Goal: Information Seeking & Learning: Check status

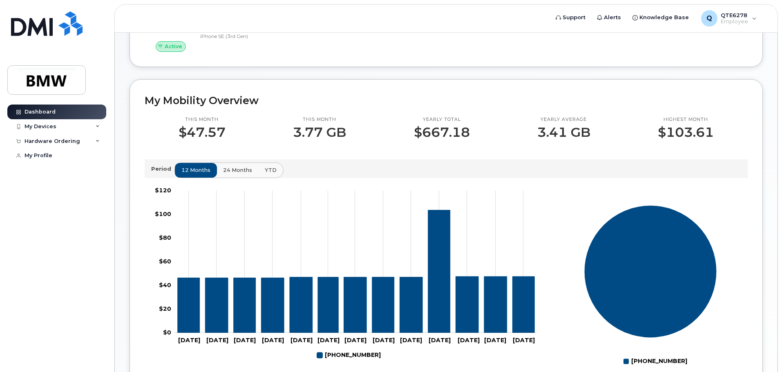
scroll to position [4, 0]
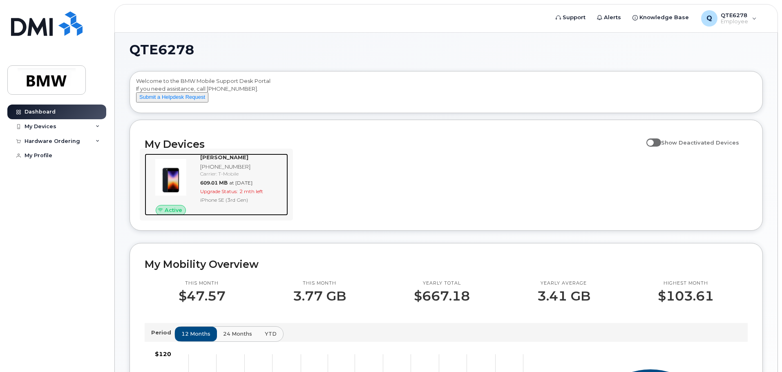
click at [267, 171] on div "[PHONE_NUMBER]" at bounding box center [242, 167] width 85 height 8
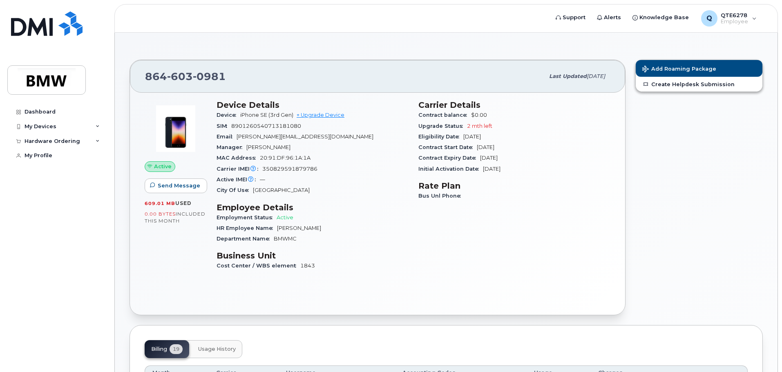
click at [249, 146] on span "Bernd Held" at bounding box center [268, 147] width 44 height 6
drag, startPoint x: 249, startPoint y: 146, endPoint x: 279, endPoint y: 148, distance: 30.3
click at [279, 148] on div "Manager Bernd Held" at bounding box center [313, 147] width 192 height 11
click at [313, 149] on div "Manager Bernd Held" at bounding box center [313, 147] width 192 height 11
click at [68, 120] on div "My Devices" at bounding box center [56, 126] width 99 height 15
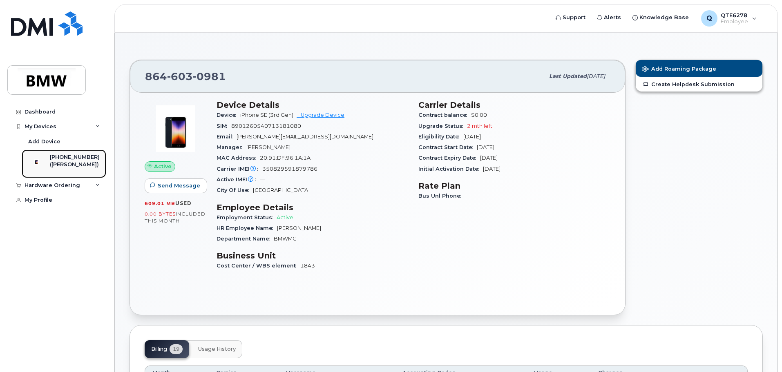
click at [77, 162] on div "([PERSON_NAME])" at bounding box center [75, 164] width 50 height 7
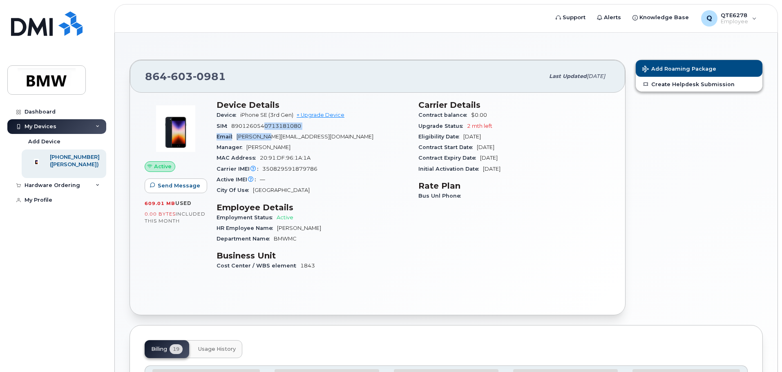
drag, startPoint x: 266, startPoint y: 128, endPoint x: 266, endPoint y: 136, distance: 8.6
click at [266, 136] on section "Device Details Device iPhone SE (3rd Gen) + Upgrade Device SIM 8901260540713181…" at bounding box center [313, 148] width 192 height 96
click at [266, 136] on span "nicola.misurati@bmwmc.com" at bounding box center [305, 137] width 137 height 6
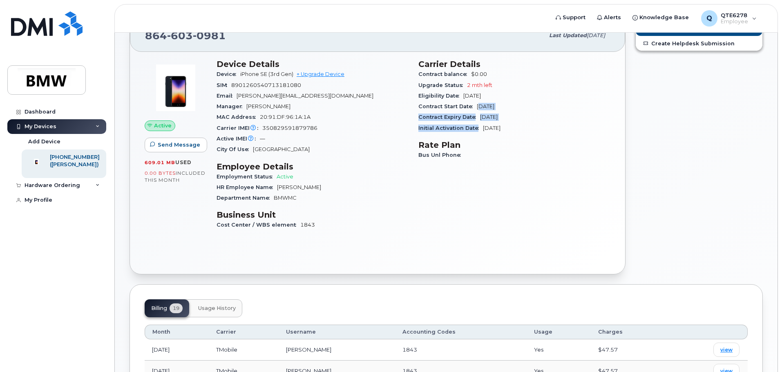
drag, startPoint x: 477, startPoint y: 127, endPoint x: 480, endPoint y: 109, distance: 18.2
click at [480, 109] on section "Carrier Details Contract balance $0.00 Upgrade Status 2 mth left Eligibility Da…" at bounding box center [515, 96] width 192 height 74
click at [483, 107] on span "Dec 19, 2023" at bounding box center [486, 106] width 18 height 6
drag, startPoint x: 483, startPoint y: 107, endPoint x: 460, endPoint y: 125, distance: 29.4
click at [460, 125] on section "Carrier Details Contract balance $0.00 Upgrade Status 2 mth left Eligibility Da…" at bounding box center [515, 96] width 192 height 74
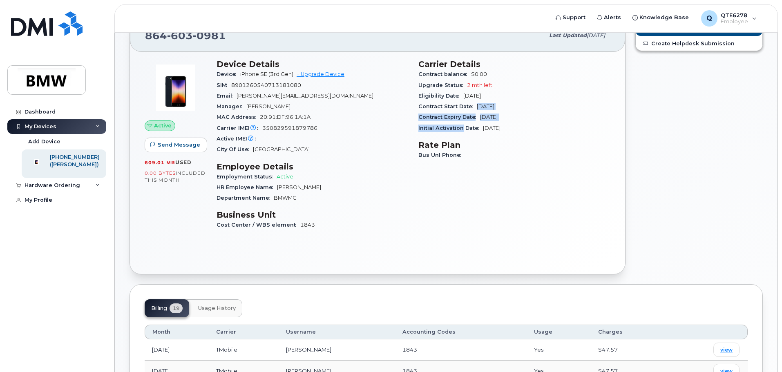
click at [460, 125] on span "Initial Activation Date" at bounding box center [451, 128] width 65 height 6
drag, startPoint x: 460, startPoint y: 125, endPoint x: 492, endPoint y: 112, distance: 34.6
click at [492, 112] on section "Carrier Details Contract balance $0.00 Upgrade Status 2 mth left Eligibility Da…" at bounding box center [515, 96] width 192 height 74
click at [492, 112] on div "Contract Start Date Dec 19, 2023" at bounding box center [515, 106] width 192 height 11
click at [275, 150] on span "Greenville" at bounding box center [281, 149] width 57 height 6
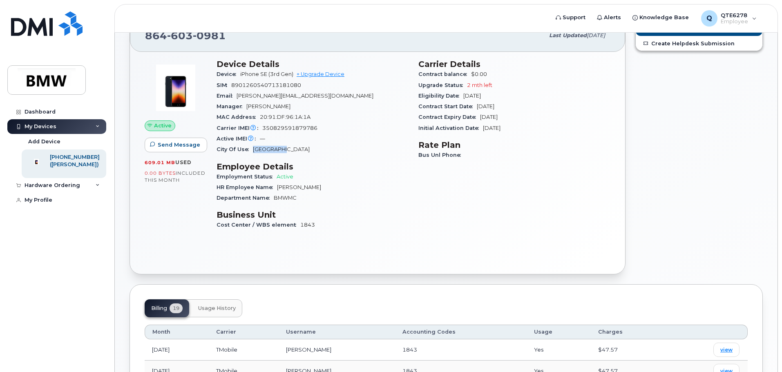
click at [275, 150] on span "Greenville" at bounding box center [281, 149] width 57 height 6
click at [285, 128] on span "350829591879786" at bounding box center [289, 128] width 55 height 6
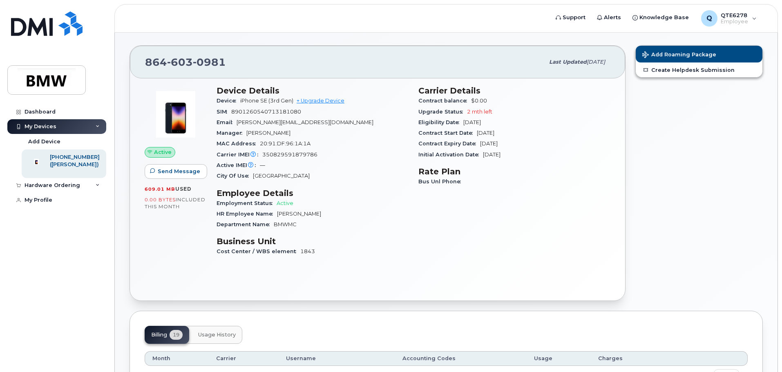
scroll to position [0, 0]
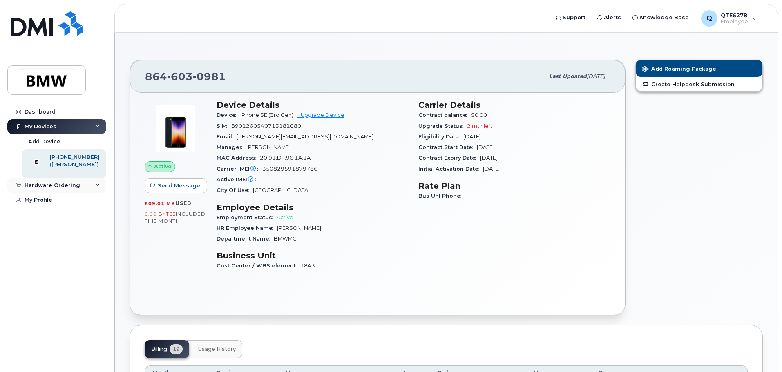
click at [96, 188] on div "Hardware Ordering" at bounding box center [56, 185] width 99 height 15
click at [98, 188] on icon at bounding box center [98, 186] width 4 height 4
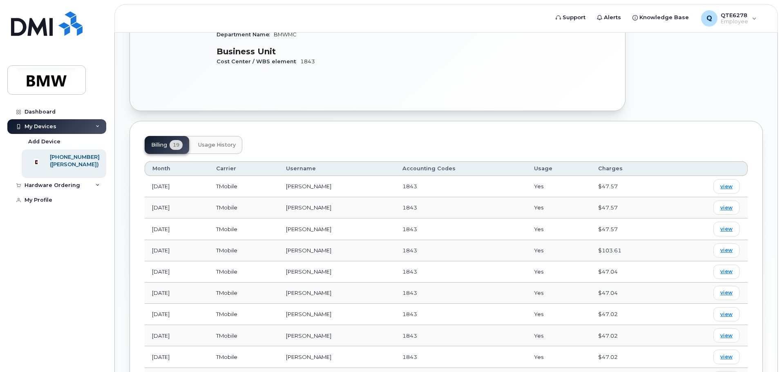
click at [219, 143] on span "Usage History" at bounding box center [217, 145] width 38 height 7
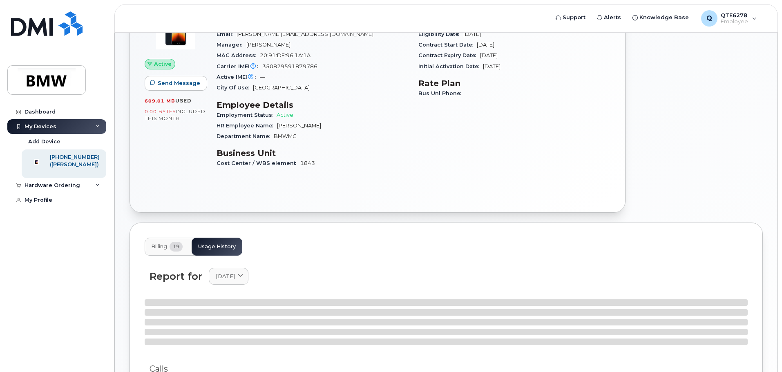
scroll to position [204, 0]
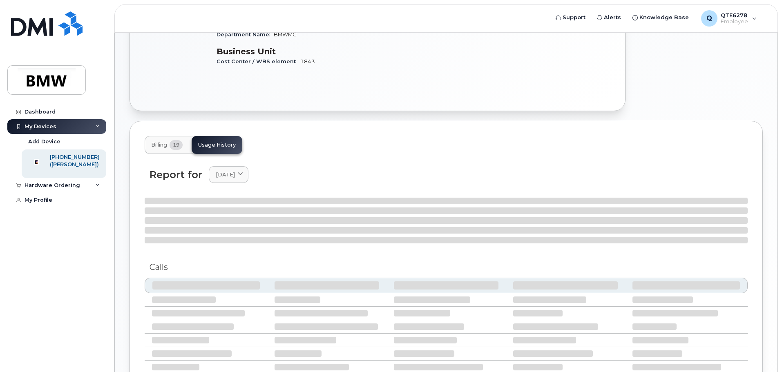
click at [176, 139] on button "Billing 19" at bounding box center [167, 145] width 45 height 18
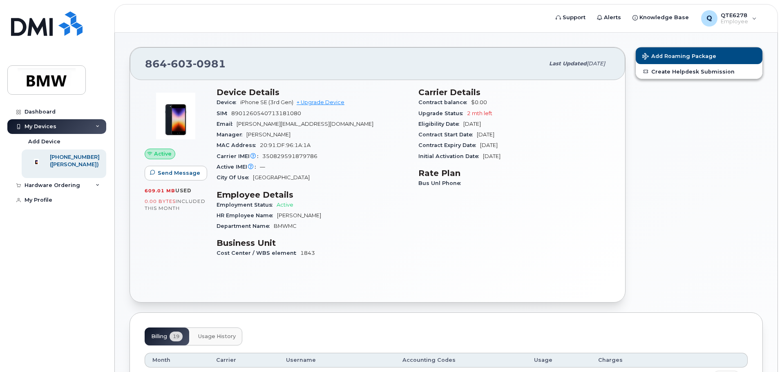
scroll to position [0, 0]
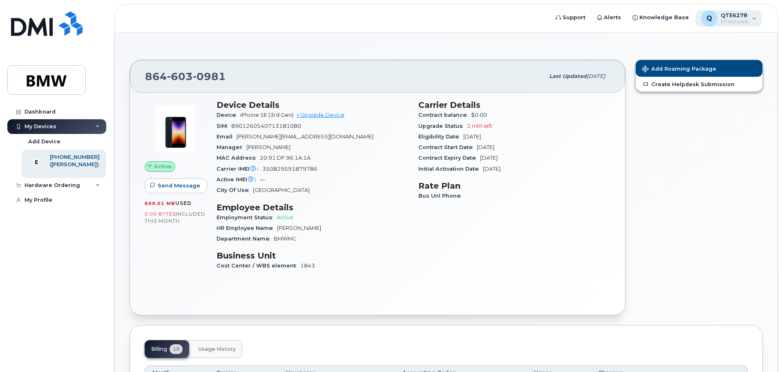
click at [722, 15] on span "QTE6278" at bounding box center [734, 15] width 27 height 7
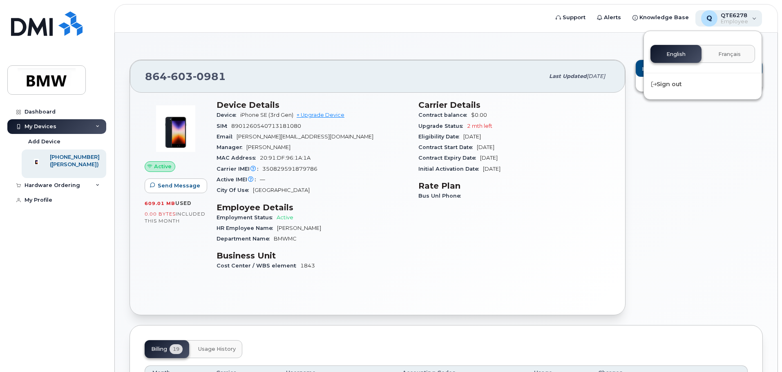
click at [723, 15] on span "QTE6278" at bounding box center [734, 15] width 27 height 7
